Goal: Information Seeking & Learning: Learn about a topic

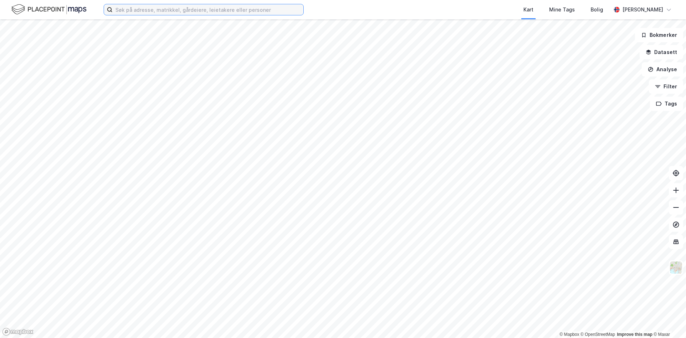
click at [163, 11] on input at bounding box center [208, 9] width 191 height 11
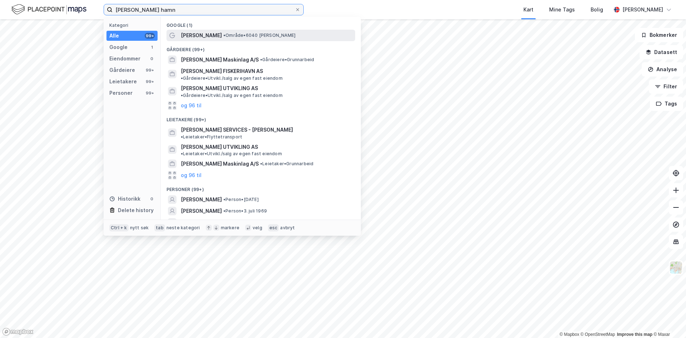
type input "[PERSON_NAME] hamn"
click at [204, 31] on div "[PERSON_NAME] • Område • 6040 [PERSON_NAME]" at bounding box center [267, 35] width 173 height 9
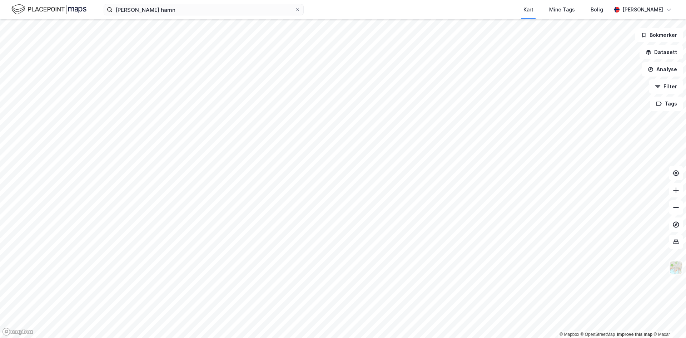
click at [675, 268] on img at bounding box center [677, 268] width 14 height 14
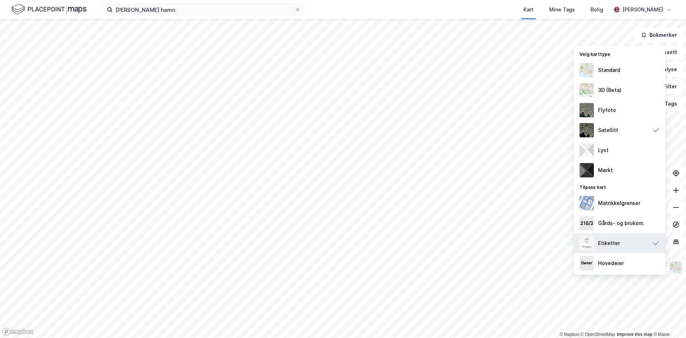
click at [636, 245] on div "Etiketter" at bounding box center [620, 243] width 92 height 20
click at [677, 270] on img at bounding box center [677, 268] width 14 height 14
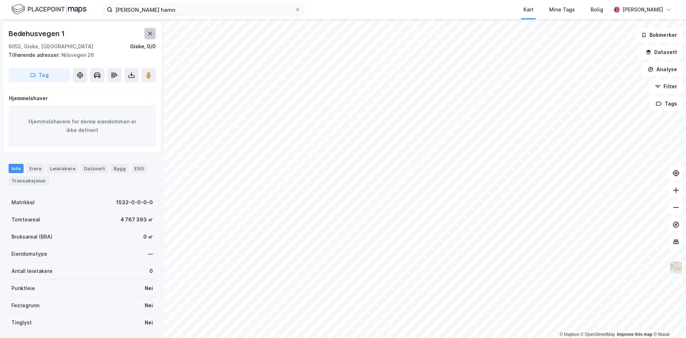
click at [149, 35] on icon at bounding box center [150, 34] width 4 height 4
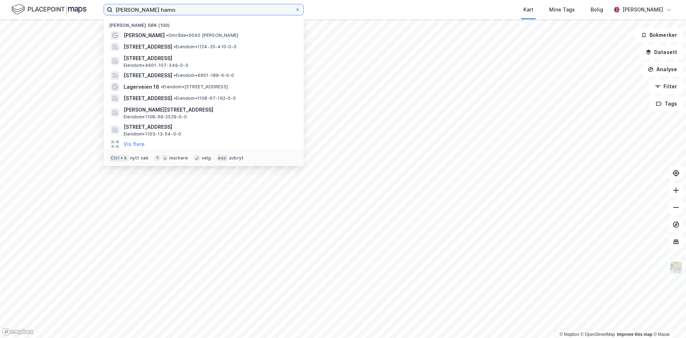
drag, startPoint x: 165, startPoint y: 11, endPoint x: 77, endPoint y: 13, distance: 88.3
click at [77, 13] on div "[PERSON_NAME] [PERSON_NAME] søk (100) [PERSON_NAME] • Område • 6040 [PERSON_NAM…" at bounding box center [343, 9] width 686 height 19
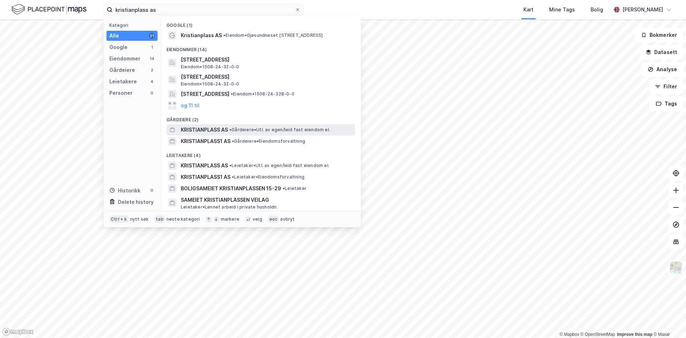
click at [223, 129] on span "KRISTIANPLASS AS" at bounding box center [204, 129] width 47 height 9
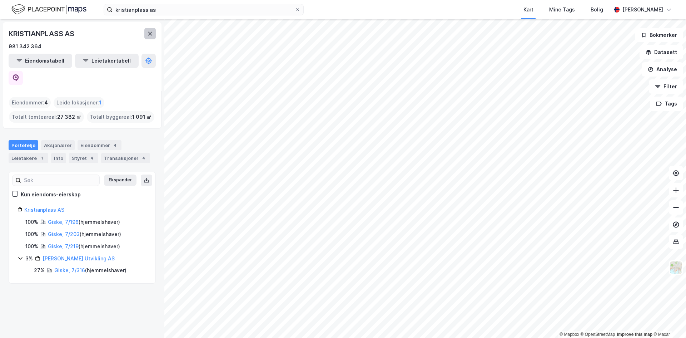
click at [149, 34] on icon at bounding box center [150, 34] width 6 height 6
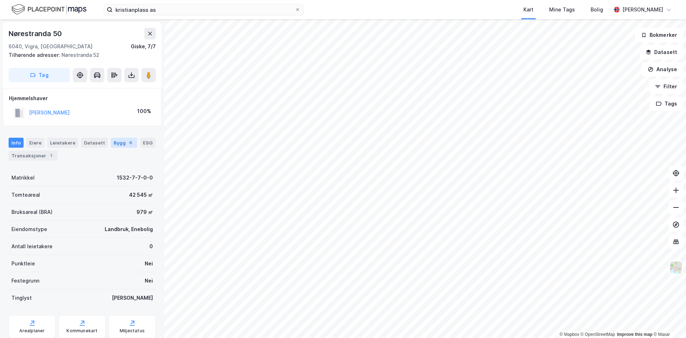
click at [120, 146] on div "Bygg 6" at bounding box center [124, 143] width 26 height 10
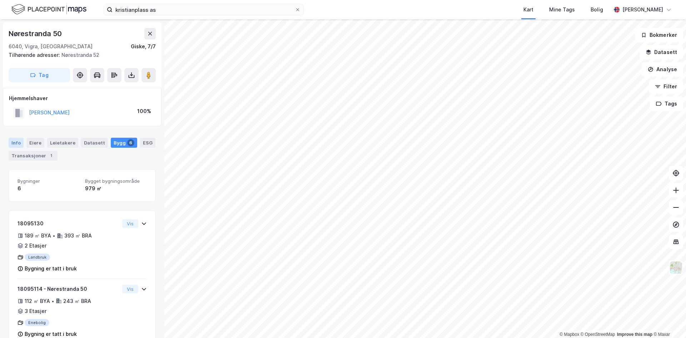
click at [20, 140] on div "Info" at bounding box center [16, 143] width 15 height 10
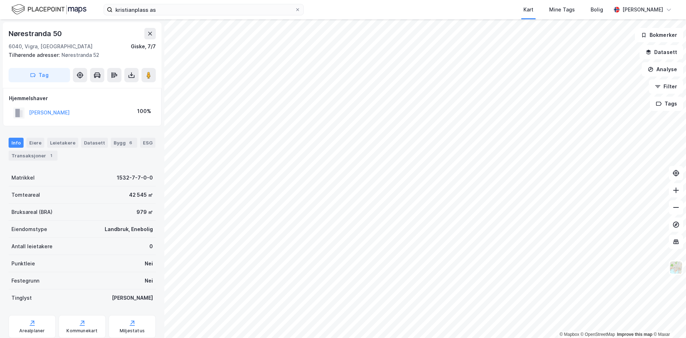
scroll to position [23, 0]
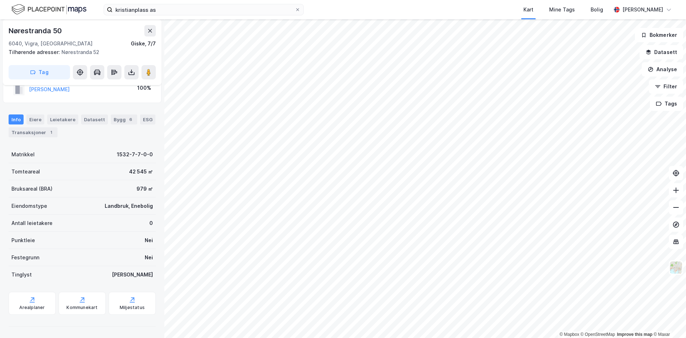
scroll to position [23, 0]
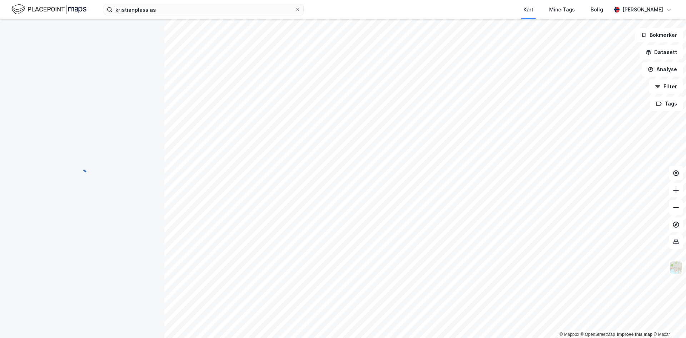
scroll to position [23, 0]
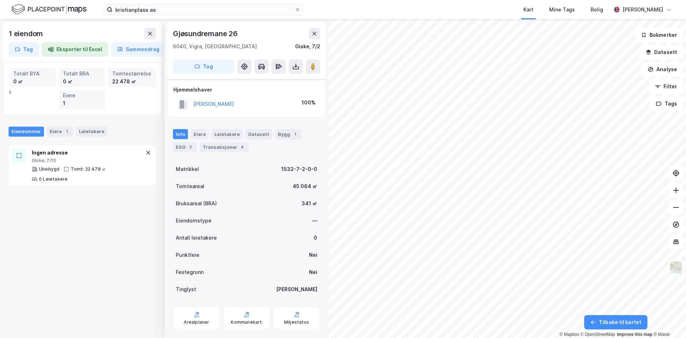
scroll to position [15, 0]
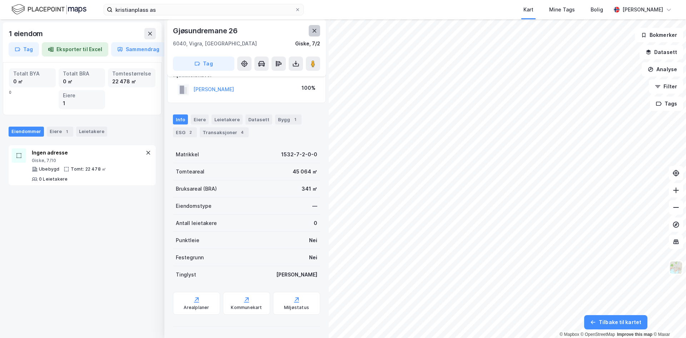
click at [314, 30] on icon at bounding box center [315, 31] width 4 height 4
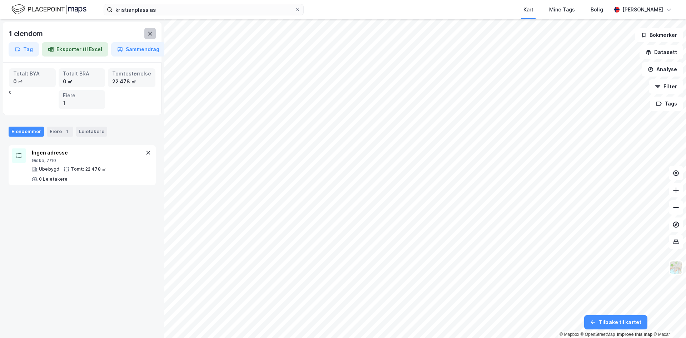
click at [150, 34] on icon at bounding box center [150, 34] width 4 height 4
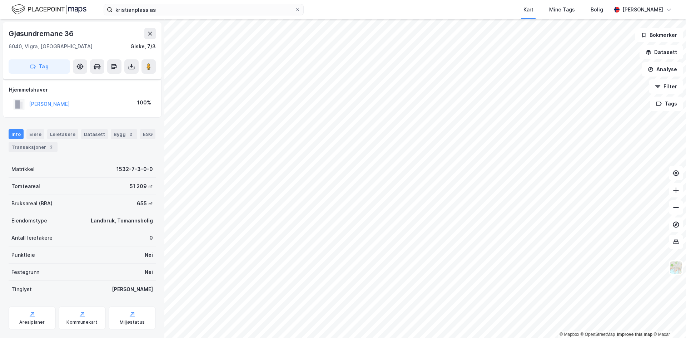
scroll to position [15, 0]
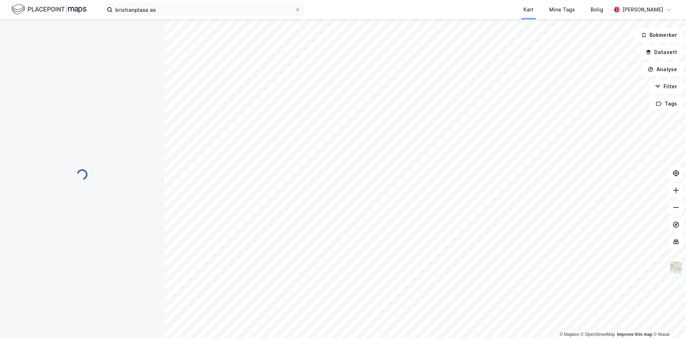
scroll to position [14, 0]
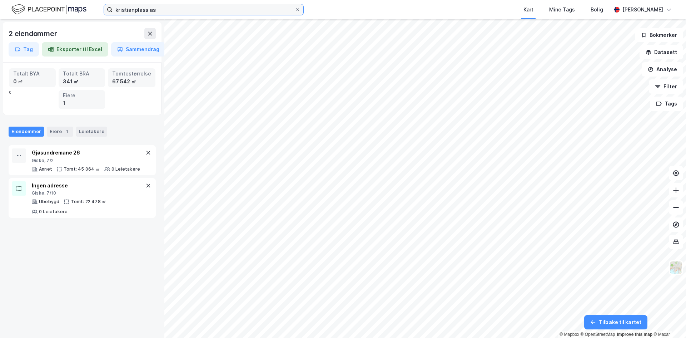
click at [204, 9] on input "kristianplass as" at bounding box center [204, 9] width 182 height 11
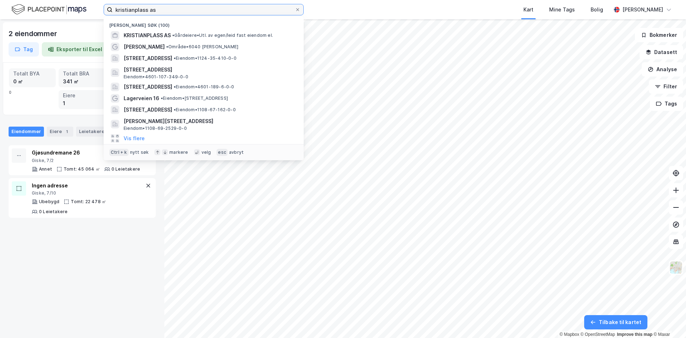
click at [204, 9] on input "kristianplass as" at bounding box center [204, 9] width 182 height 11
paste input "[STREET_ADDRESS]"
type input "[STREET_ADDRESS]"
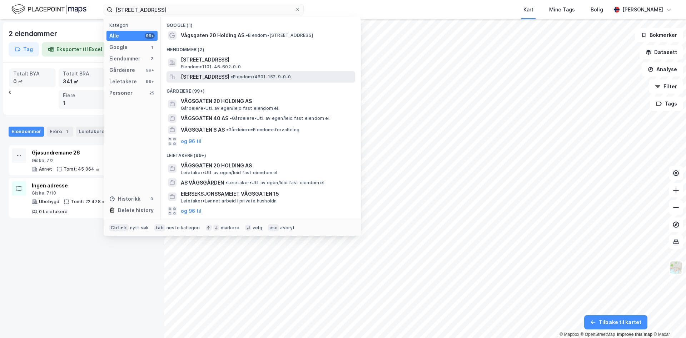
click at [220, 77] on span "[STREET_ADDRESS]" at bounding box center [205, 77] width 49 height 9
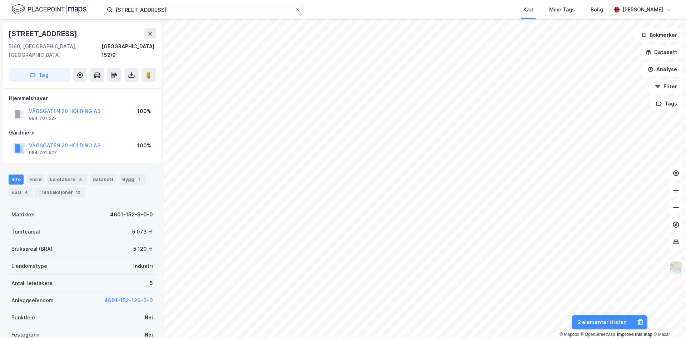
scroll to position [14, 0]
